Goal: Task Accomplishment & Management: Use online tool/utility

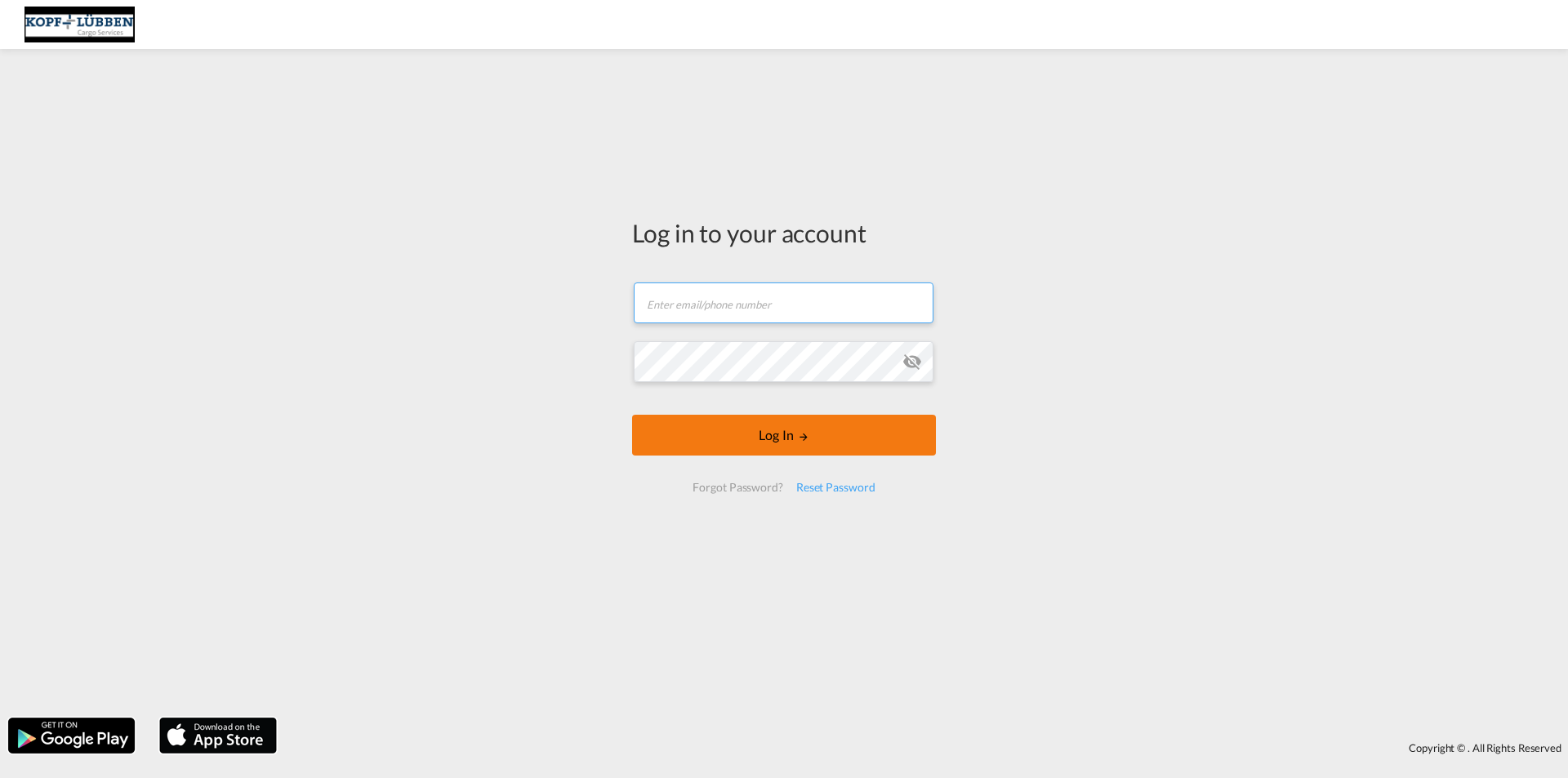
type input "[EMAIL_ADDRESS][PERSON_NAME][DOMAIN_NAME]"
click at [774, 443] on button "Log In" at bounding box center [784, 434] width 304 height 40
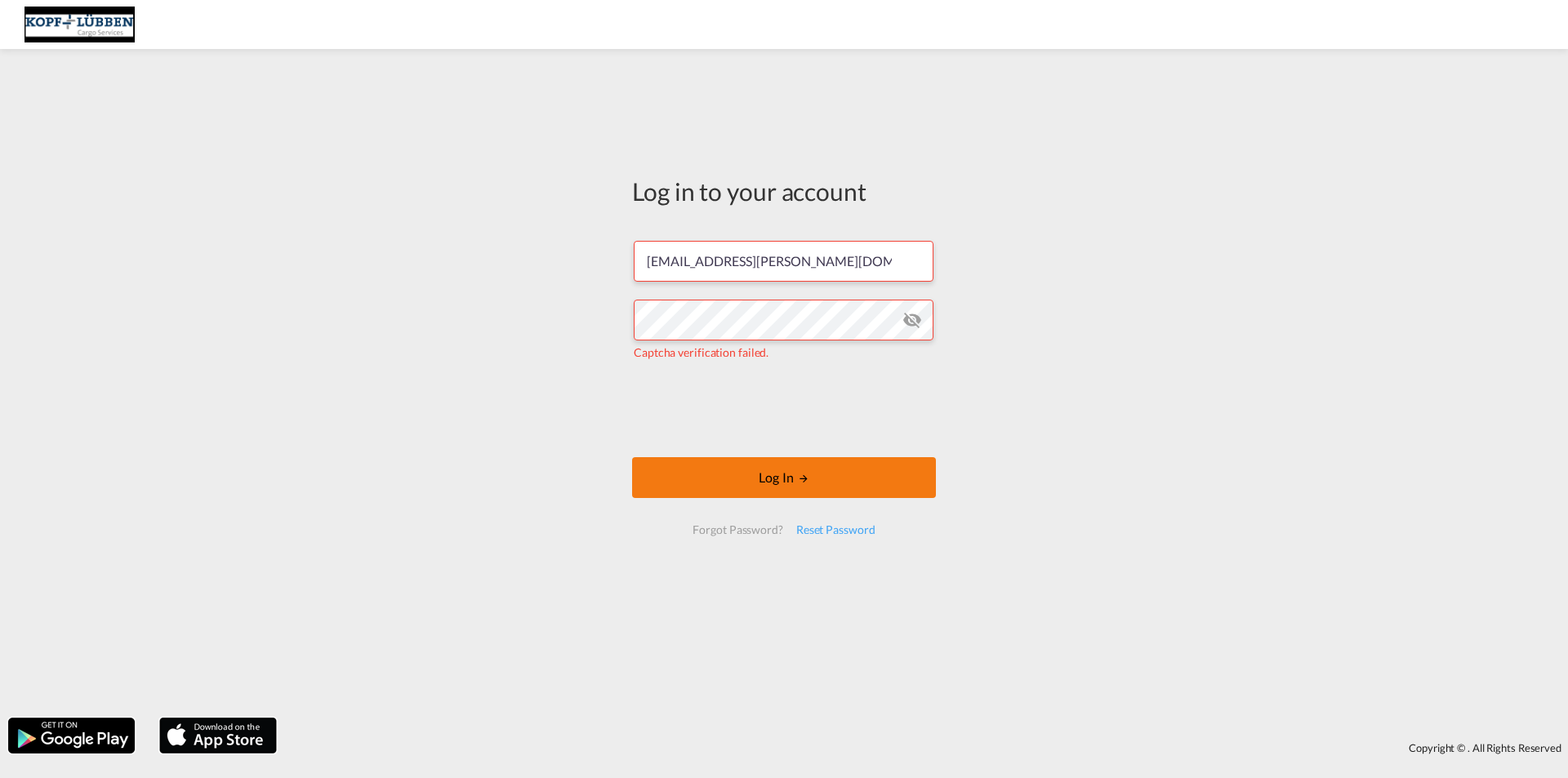
click at [783, 478] on button "Log In" at bounding box center [784, 478] width 304 height 40
